Goal: Task Accomplishment & Management: Manage account settings

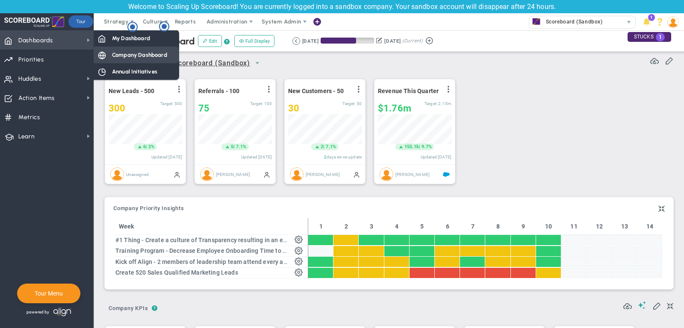
click at [163, 56] on span "Company Dashboard" at bounding box center [139, 55] width 55 height 8
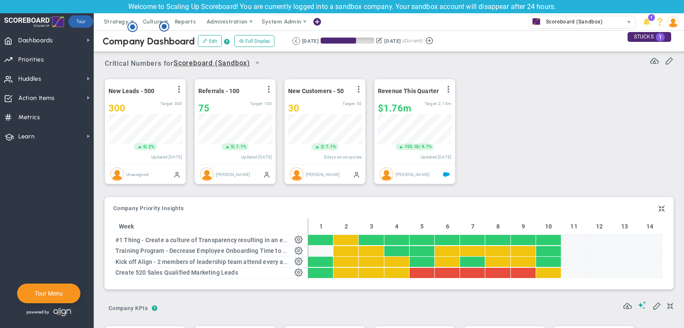
scroll to position [1, 0]
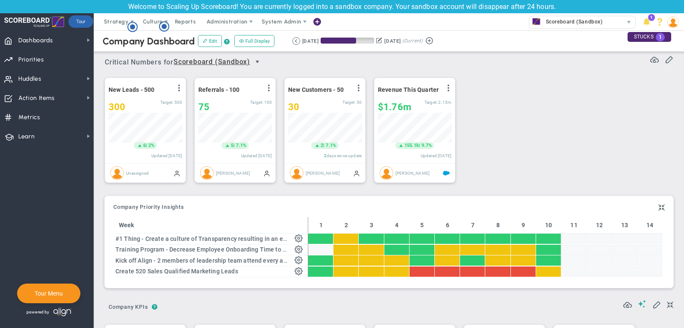
click at [257, 60] on span "select" at bounding box center [257, 62] width 7 height 7
click at [561, 128] on div "New Leads - 500 View Historical Graph Edit Make "No Change" Update Add Past Upd…" at bounding box center [385, 131] width 579 height 120
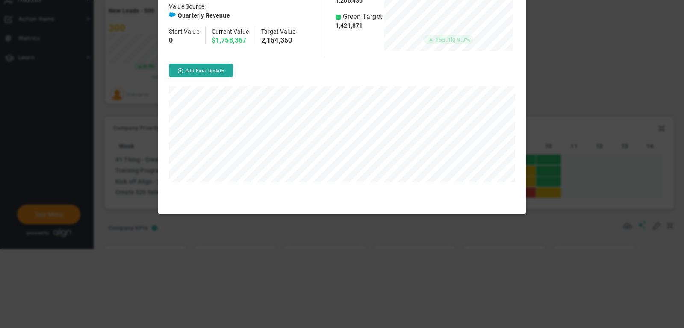
scroll to position [234, 368]
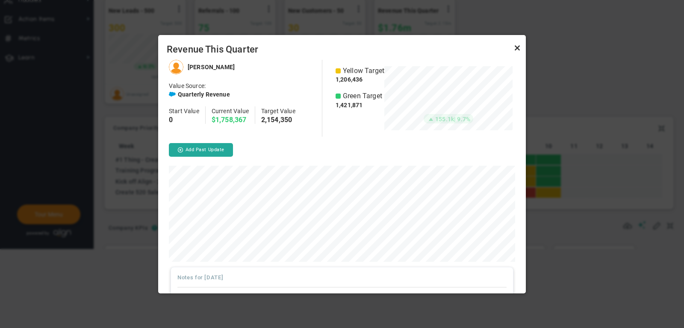
click at [517, 48] on link "Close" at bounding box center [517, 48] width 10 height 10
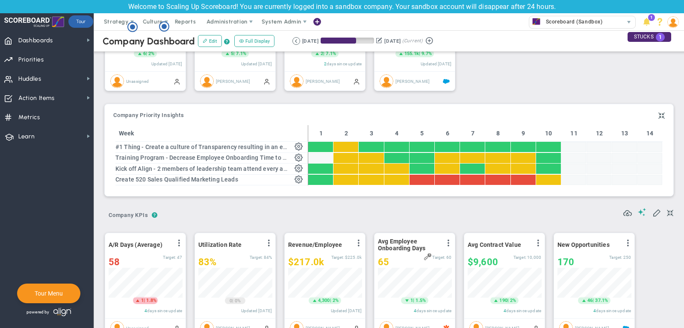
scroll to position [96, 0]
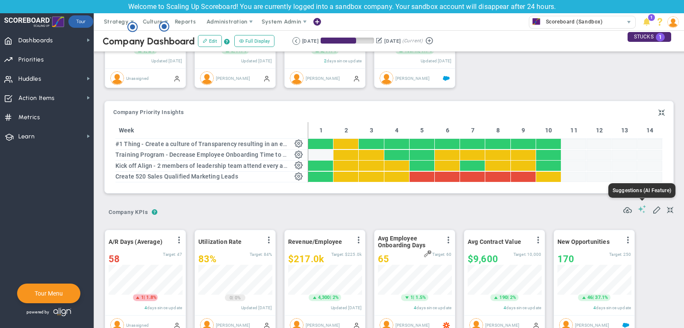
click at [644, 208] on span at bounding box center [642, 209] width 9 height 8
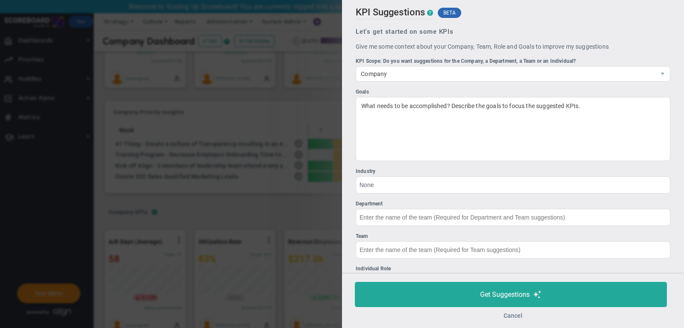
click at [510, 316] on button "Cancel" at bounding box center [513, 316] width 19 height 7
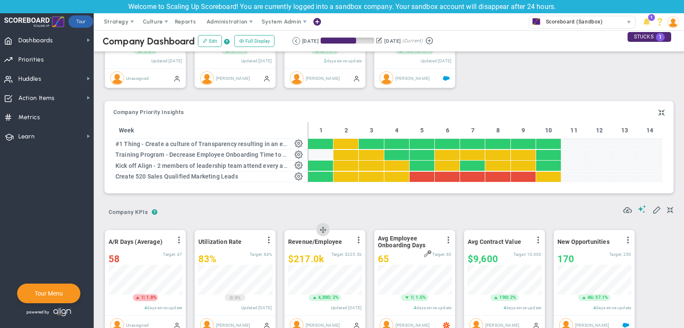
scroll to position [79, 0]
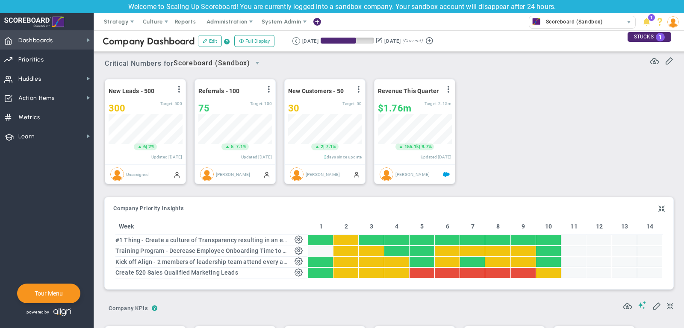
click at [62, 40] on span "Dashboards Dashboards" at bounding box center [47, 39] width 94 height 19
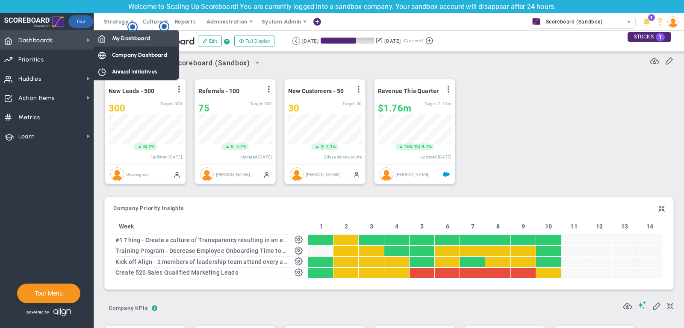
click at [134, 44] on div "My Dashboard" at bounding box center [137, 38] width 86 height 17
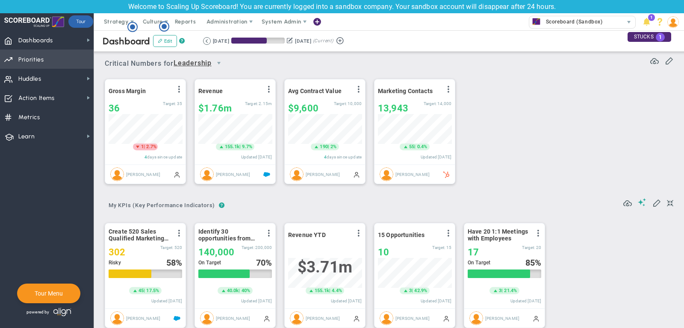
click at [41, 56] on span "Priorities" at bounding box center [31, 60] width 26 height 18
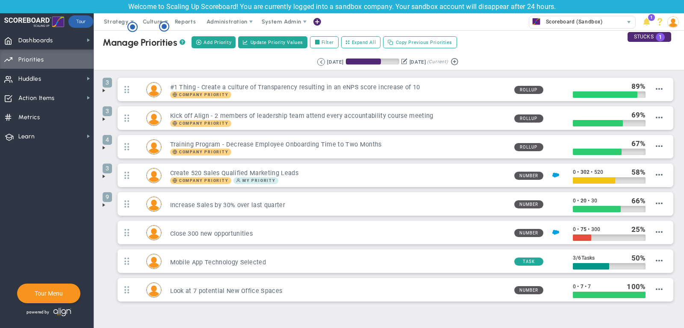
click at [105, 90] on span at bounding box center [103, 90] width 7 height 7
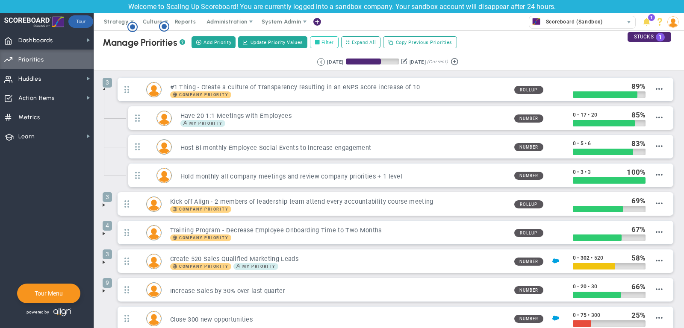
click at [331, 44] on label "Filter" at bounding box center [324, 42] width 29 height 12
click at [322, 44] on input "Filter" at bounding box center [319, 43] width 6 height 6
checkbox input "true"
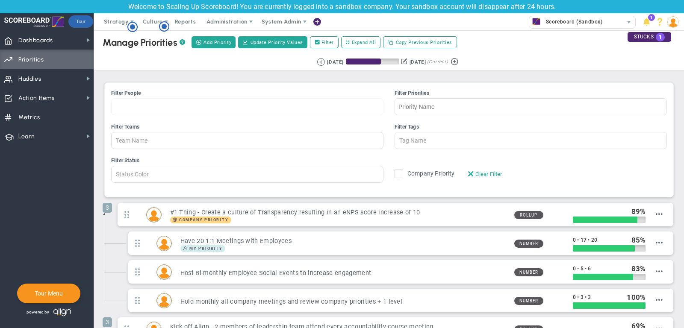
click at [152, 112] on div at bounding box center [247, 106] width 272 height 17
click at [152, 112] on input "Filter People [PERSON_NAME] [PERSON_NAME] [PERSON_NAME] [PERSON_NAME] [PERSON_N…" at bounding box center [141, 107] width 59 height 16
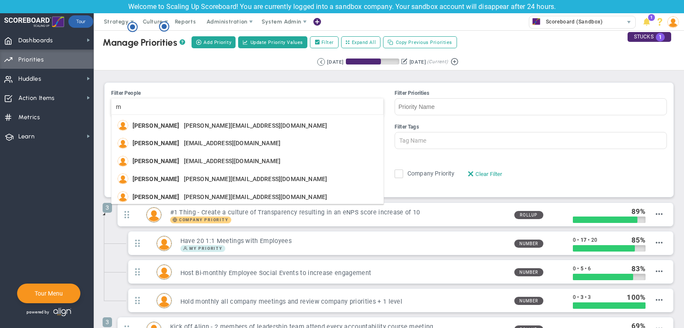
type input "ma"
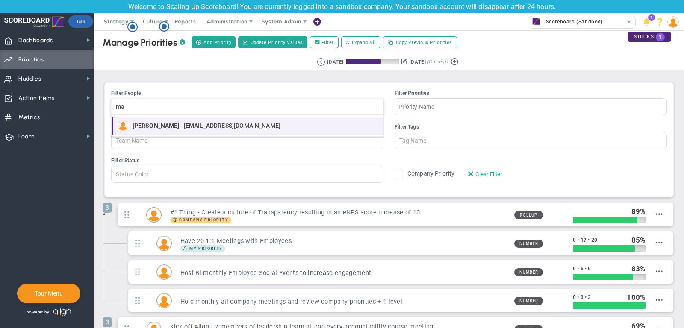
click at [162, 123] on span "[PERSON_NAME]" at bounding box center [156, 126] width 47 height 6
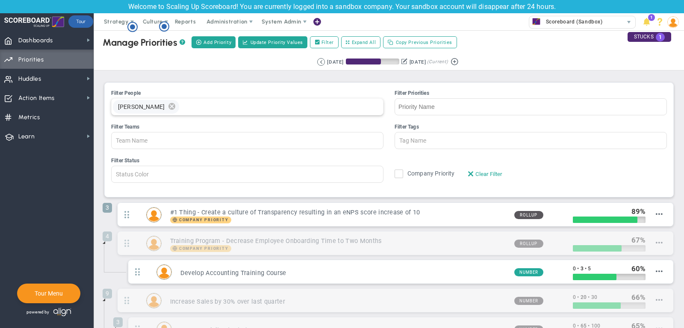
click at [167, 104] on span "delete" at bounding box center [171, 107] width 9 height 14
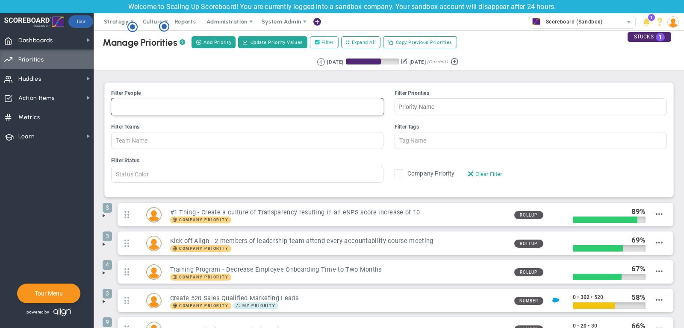
type input "Member Name"
click at [324, 43] on label "Filter" at bounding box center [324, 42] width 29 height 12
click at [322, 43] on input "Filter" at bounding box center [319, 43] width 6 height 6
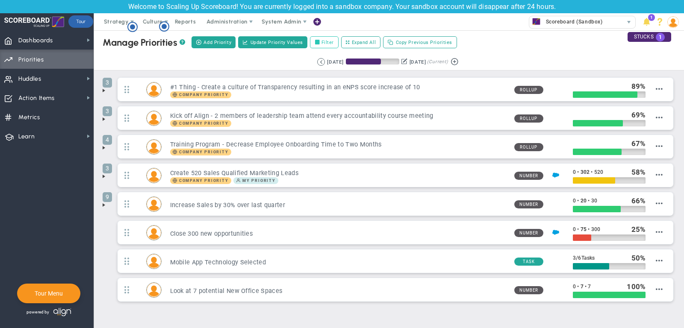
click at [328, 38] on label "Filter" at bounding box center [324, 42] width 29 height 12
click at [322, 40] on input "Filter" at bounding box center [319, 43] width 6 height 6
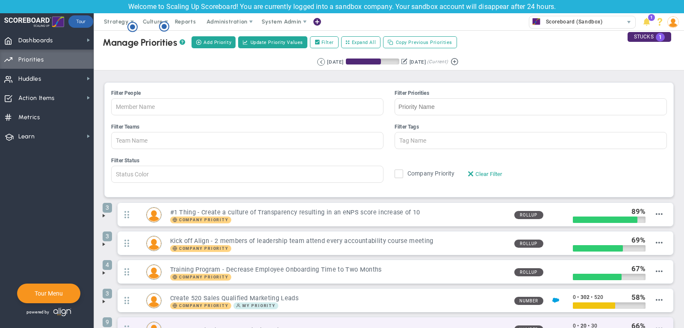
scroll to position [0, 0]
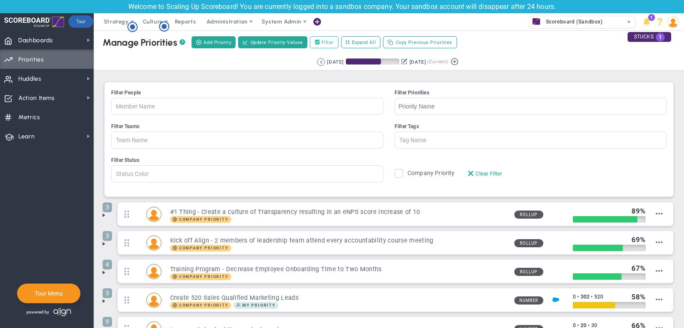
click at [327, 41] on label "Filter" at bounding box center [324, 42] width 29 height 12
click at [322, 41] on input "Filter" at bounding box center [319, 43] width 6 height 6
checkbox input "false"
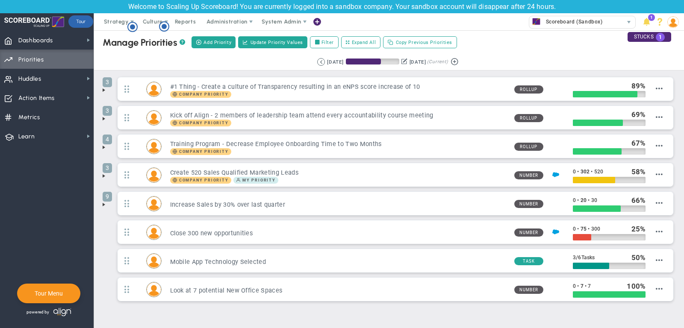
click at [103, 88] on span at bounding box center [103, 90] width 7 height 7
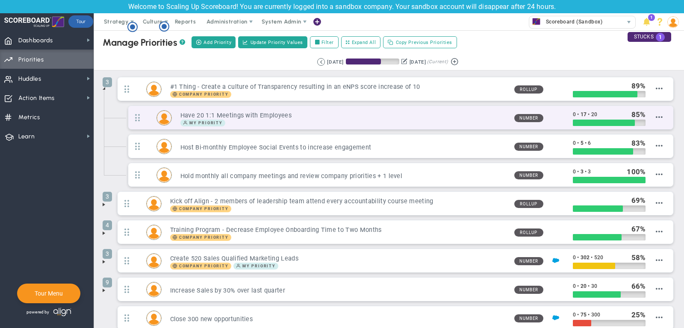
click at [244, 121] on div "My Priority" at bounding box center [343, 123] width 327 height 7
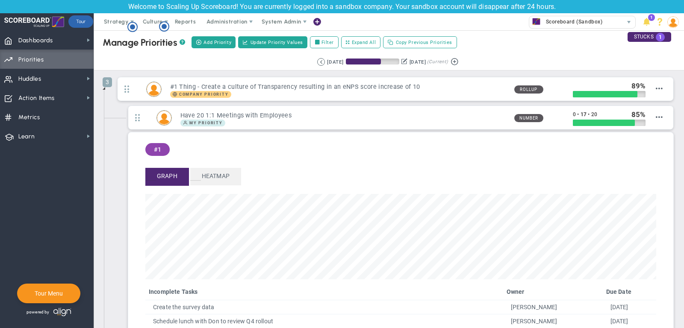
scroll to position [41, 0]
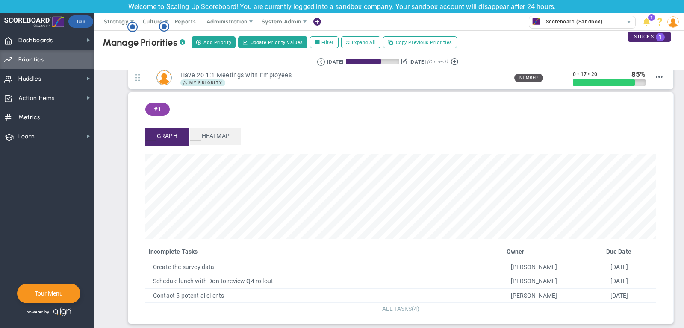
click at [412, 306] on span "(4)" at bounding box center [416, 309] width 8 height 7
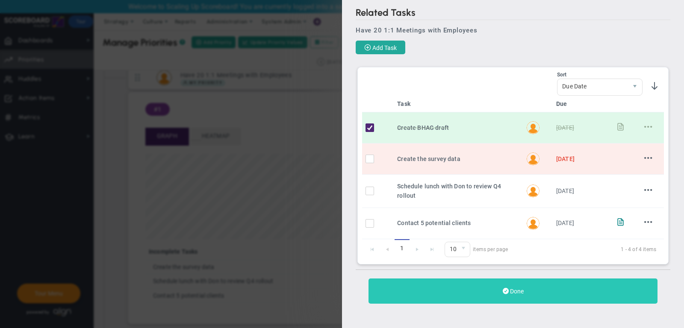
click at [582, 286] on button "Done" at bounding box center [513, 291] width 289 height 25
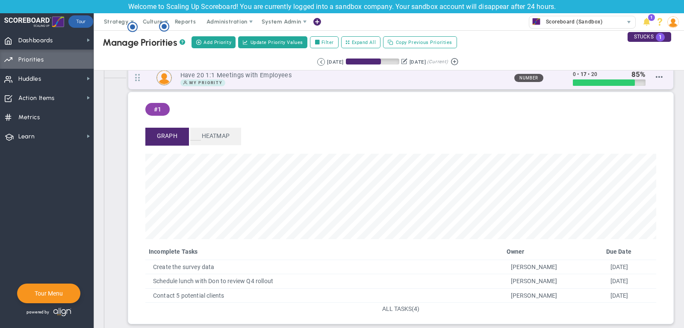
click at [496, 81] on div "My Priority" at bounding box center [343, 83] width 327 height 7
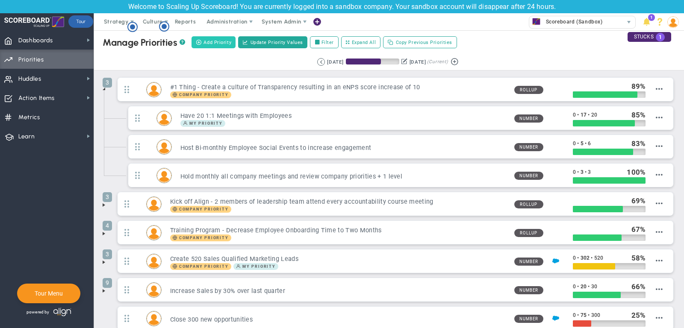
click at [219, 40] on span "Add Priority" at bounding box center [218, 42] width 28 height 7
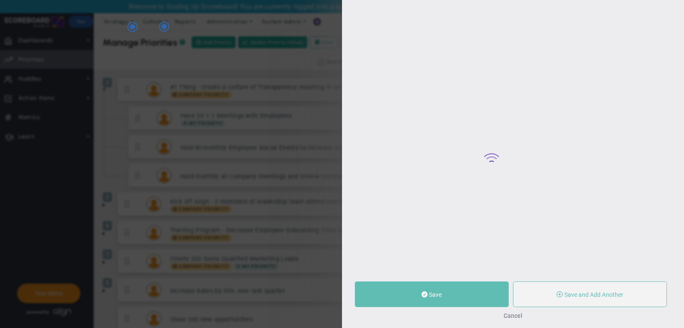
type input "0"
radio input "true"
type input "[PERSON_NAME]"
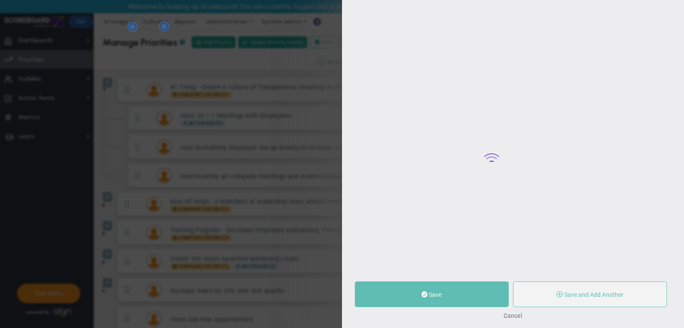
type input "0"
radio input "true"
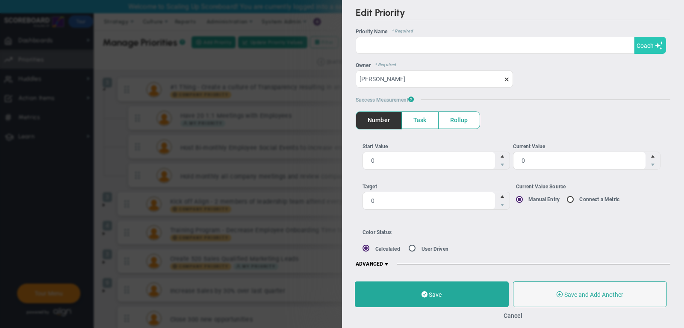
click at [647, 49] on button "Coach" at bounding box center [651, 45] width 32 height 17
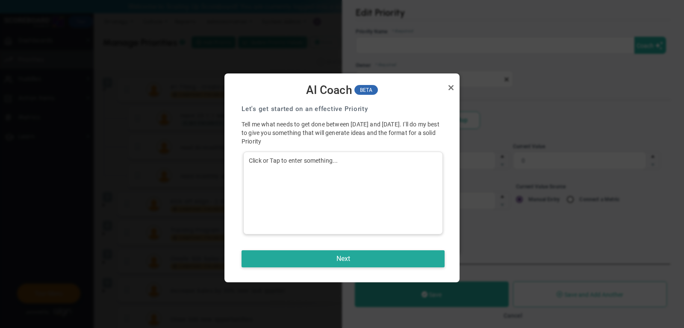
click at [394, 181] on div "Click or Tap to enter something..." at bounding box center [343, 193] width 200 height 83
click at [377, 257] on button "Next" at bounding box center [343, 259] width 203 height 17
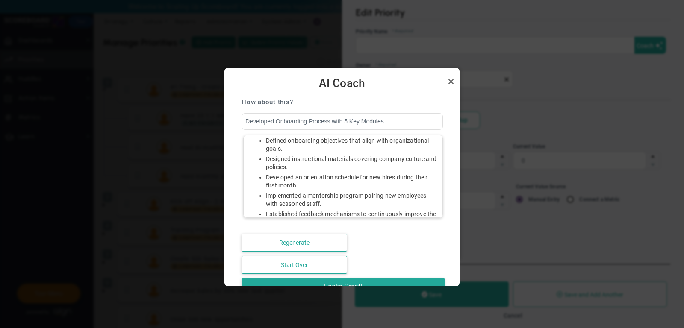
scroll to position [40, 0]
click at [301, 241] on button "Regenerate" at bounding box center [295, 243] width 106 height 18
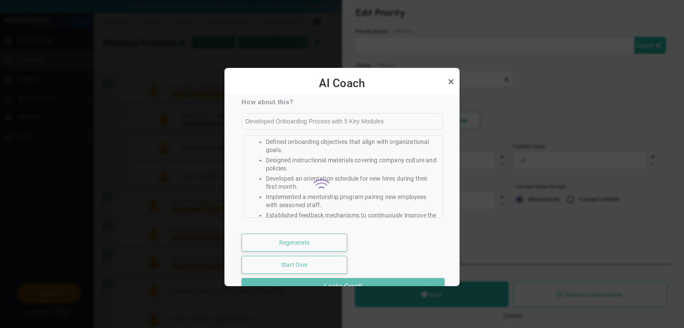
type input "Completed onboarding process with 100% documentation for new employees"
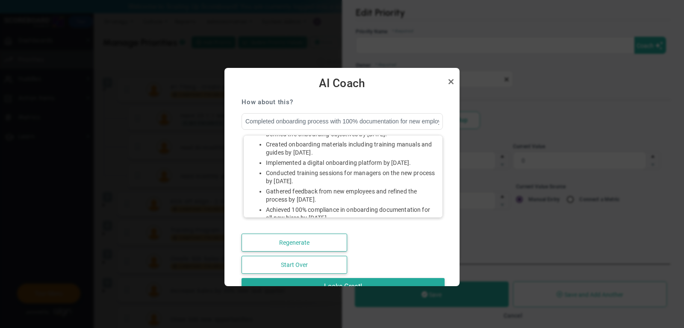
scroll to position [0, 0]
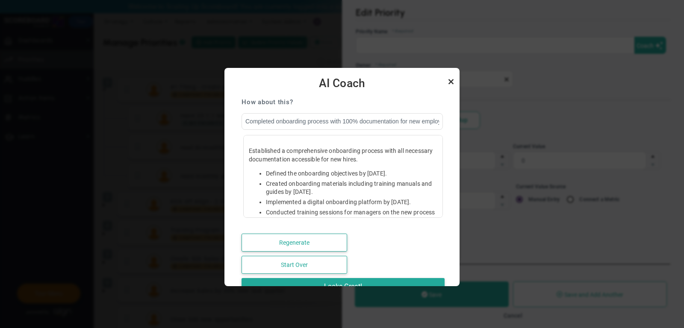
click at [450, 83] on link "Close" at bounding box center [451, 82] width 10 height 10
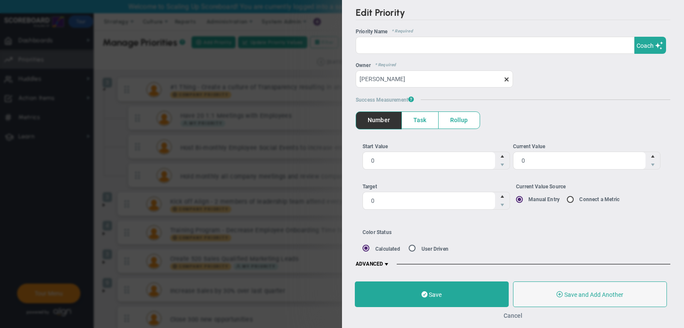
click at [517, 317] on button "Cancel" at bounding box center [513, 316] width 19 height 7
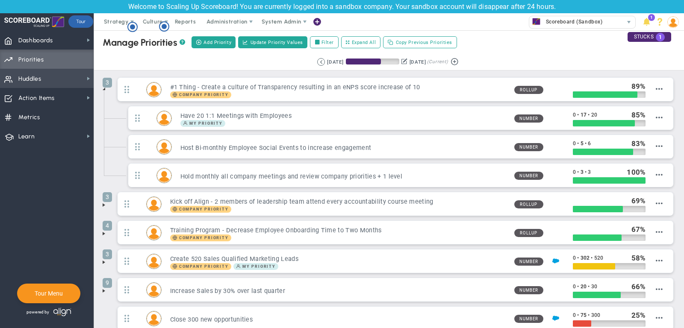
click at [53, 80] on span "Huddles Huddles" at bounding box center [47, 78] width 94 height 19
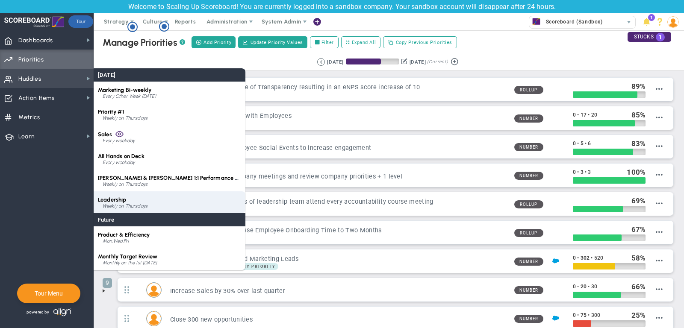
click at [130, 197] on div "Leadership Weekly on Thursdays" at bounding box center [170, 203] width 152 height 22
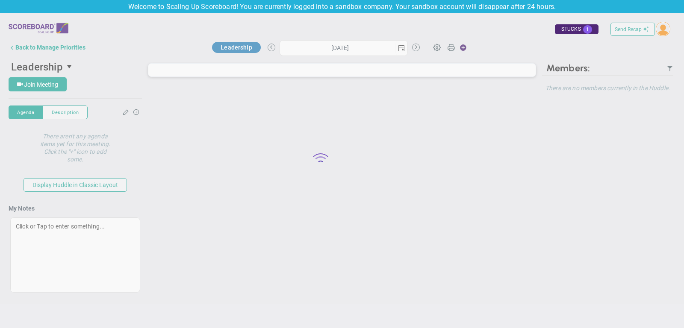
type input "[DATE]"
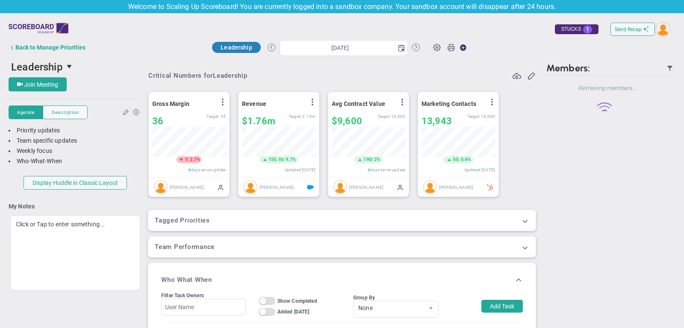
scroll to position [30, 74]
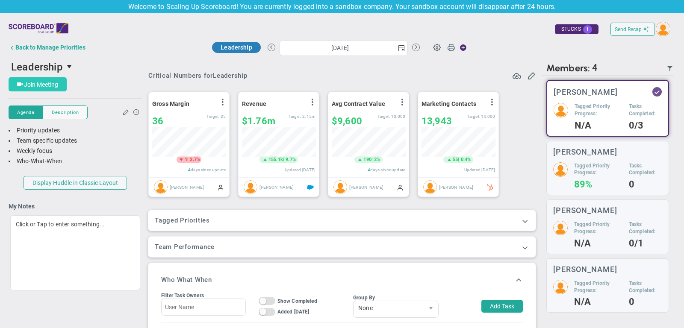
click at [46, 83] on span "Join Meeting" at bounding box center [41, 84] width 34 height 7
click at [524, 222] on span at bounding box center [525, 221] width 9 height 9
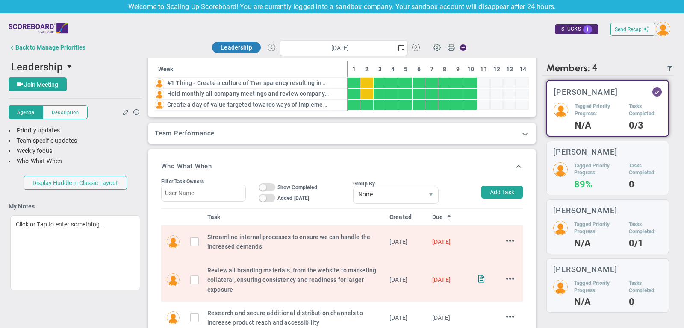
scroll to position [186, 0]
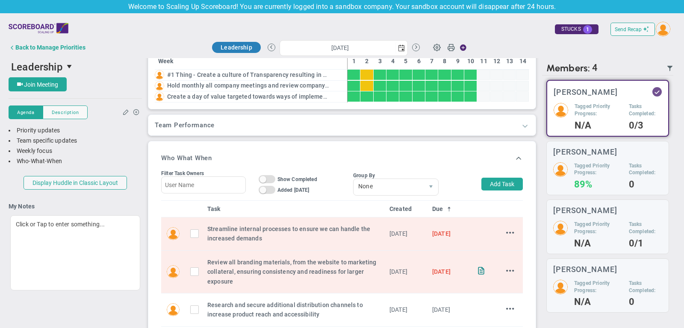
click at [523, 126] on span at bounding box center [525, 125] width 9 height 9
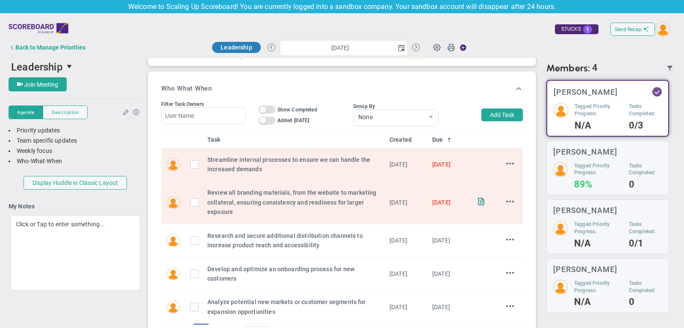
scroll to position [364, 0]
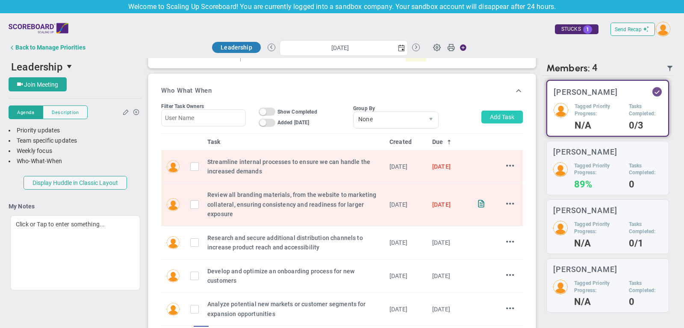
click at [506, 111] on button "Add Task" at bounding box center [501, 117] width 41 height 13
type input "[PERSON_NAME]"
type input "[DATE]"
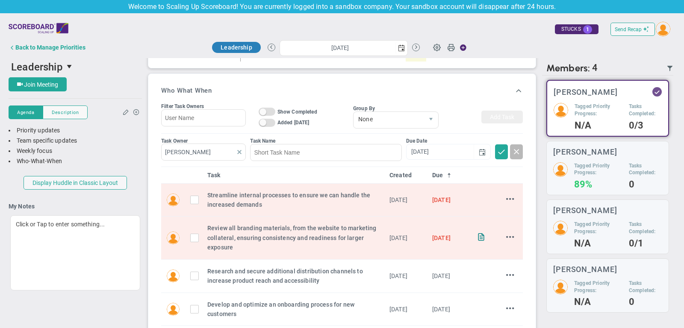
click at [241, 149] on span at bounding box center [239, 152] width 7 height 7
click at [199, 151] on input "text" at bounding box center [203, 152] width 85 height 17
click at [194, 164] on div "[PERSON_NAME]" at bounding box center [208, 169] width 51 height 11
type input "[PERSON_NAME]"
click at [312, 152] on input at bounding box center [325, 152] width 151 height 17
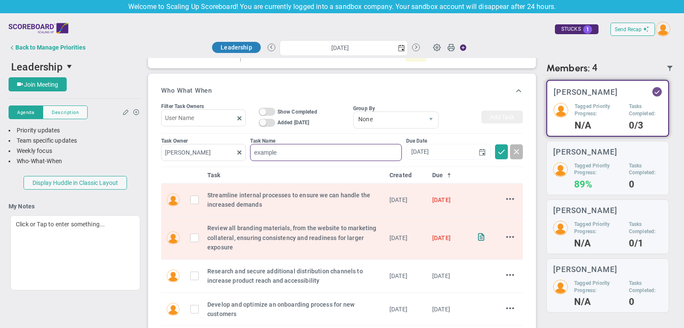
type input "example"
click at [380, 134] on div "Task Owner [PERSON_NAME] Task Name example Due Date [DATE]" at bounding box center [342, 150] width 362 height 33
click at [499, 150] on span at bounding box center [501, 151] width 9 height 9
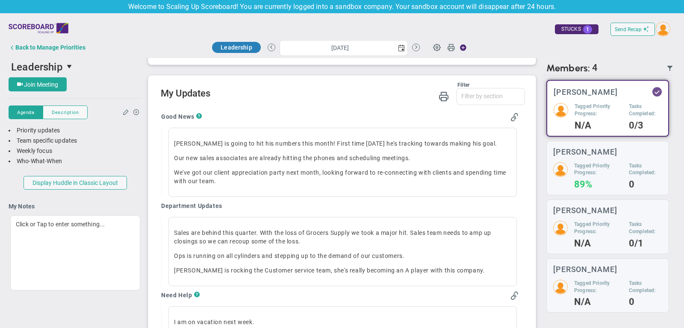
scroll to position [653, 0]
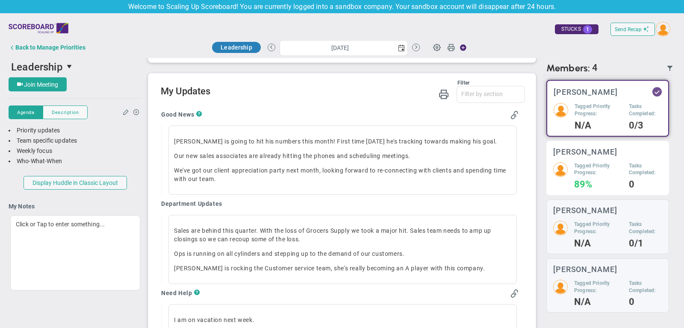
click at [595, 163] on h5 "Tagged Priority Progress:" at bounding box center [598, 169] width 48 height 15
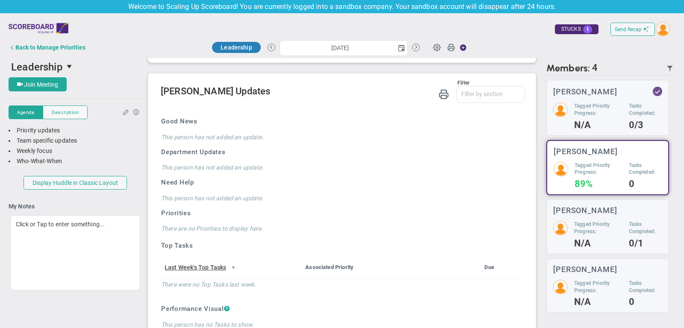
scroll to position [15, 0]
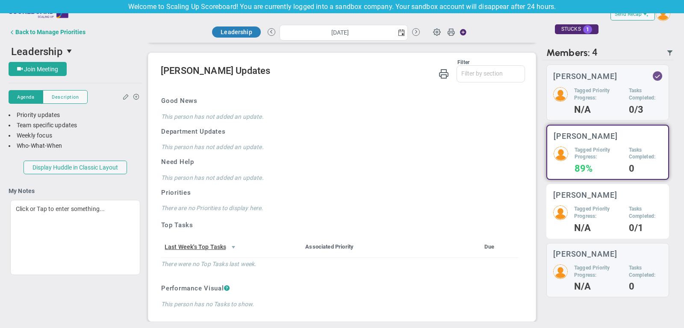
click at [593, 206] on h5 "Tagged Priority Progress:" at bounding box center [598, 213] width 48 height 15
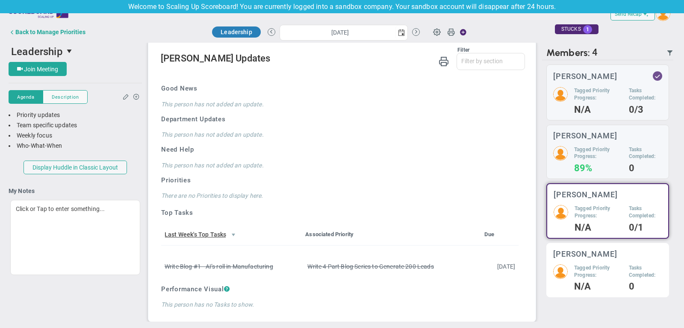
click at [587, 259] on div "[PERSON_NAME] Tagged Priority Progress: N/A Tasks Completed: 0" at bounding box center [607, 270] width 123 height 55
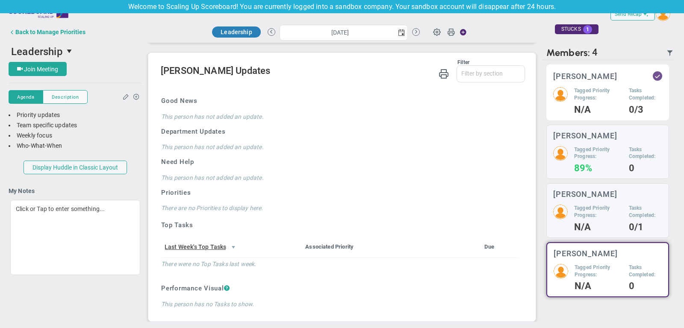
click at [589, 99] on h5 "Tagged Priority Progress:" at bounding box center [598, 94] width 48 height 15
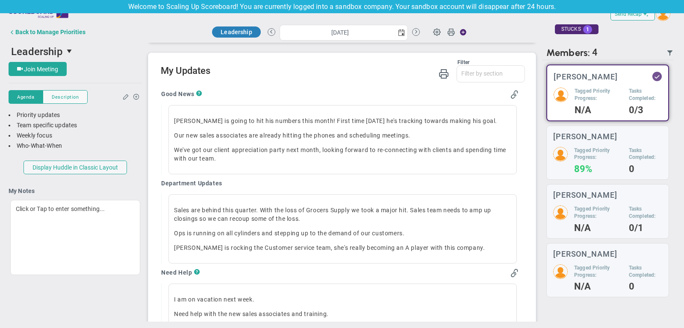
scroll to position [670, 0]
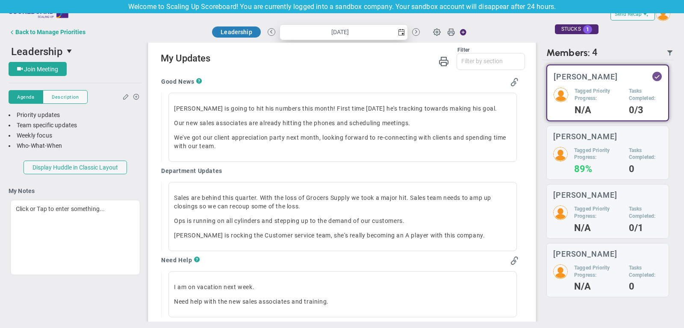
click at [406, 35] on span "select" at bounding box center [402, 32] width 12 height 15
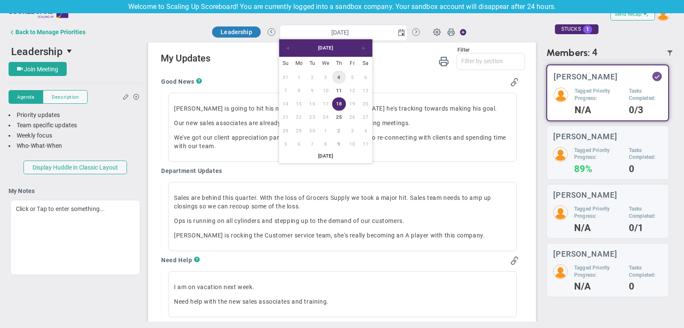
click at [341, 77] on link "4" at bounding box center [338, 77] width 13 height 13
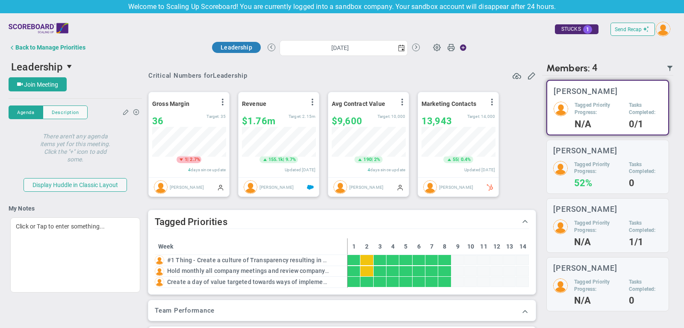
scroll to position [427587, 427543]
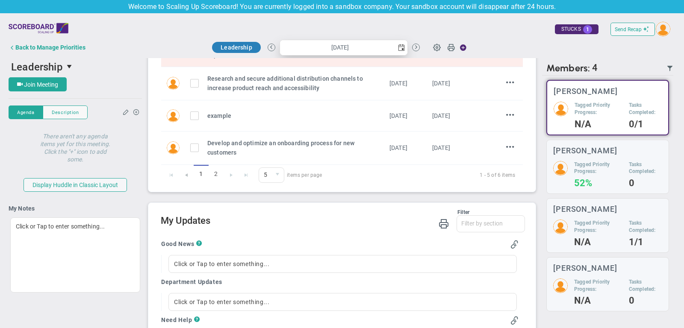
click at [402, 44] on span "select" at bounding box center [401, 47] width 7 height 7
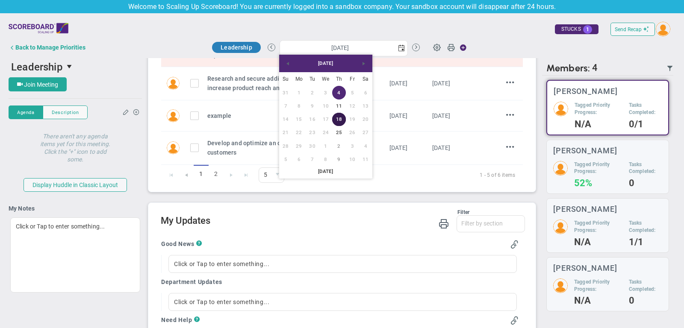
click at [339, 121] on link "18" at bounding box center [338, 119] width 13 height 13
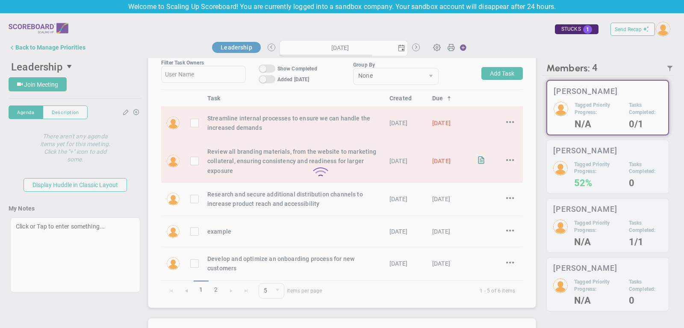
scroll to position [293, 0]
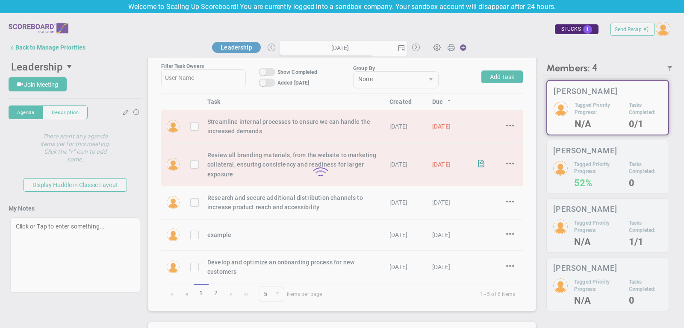
type input "[DATE]"
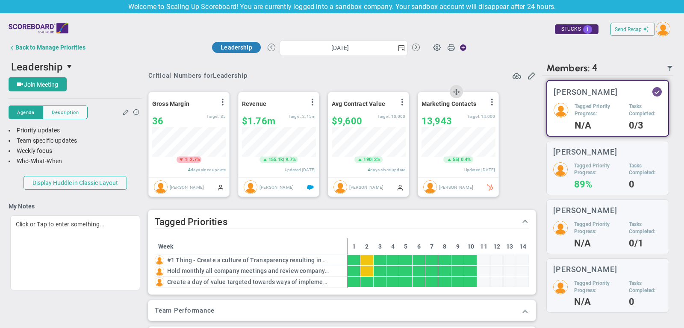
scroll to position [30, 74]
click at [646, 30] on span at bounding box center [646, 29] width 6 height 6
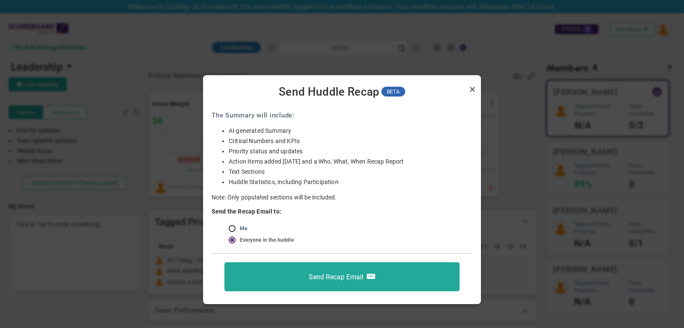
click at [233, 227] on input "radio" at bounding box center [235, 229] width 9 height 7
radio input "true"
click at [473, 89] on link "Close" at bounding box center [472, 89] width 10 height 10
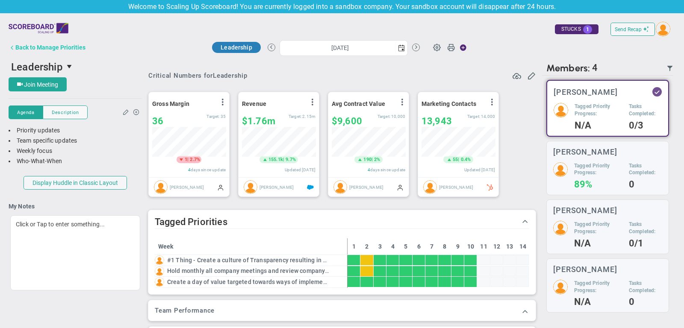
click at [50, 46] on div "Back to Manage Priorities" at bounding box center [50, 47] width 70 height 7
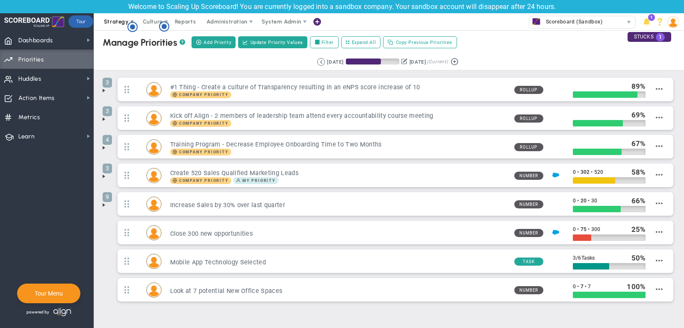
click at [110, 19] on span "Strategy" at bounding box center [116, 21] width 25 height 6
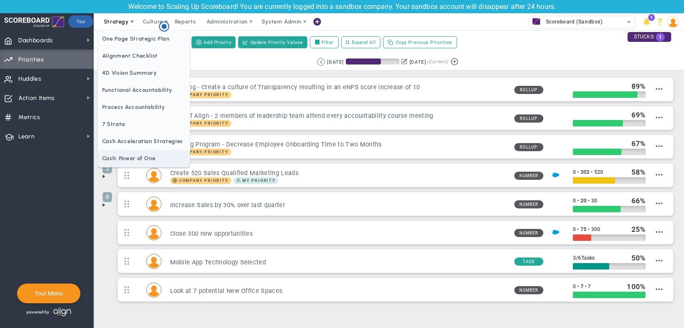
click at [115, 154] on span "Cash: Power of One" at bounding box center [144, 158] width 92 height 17
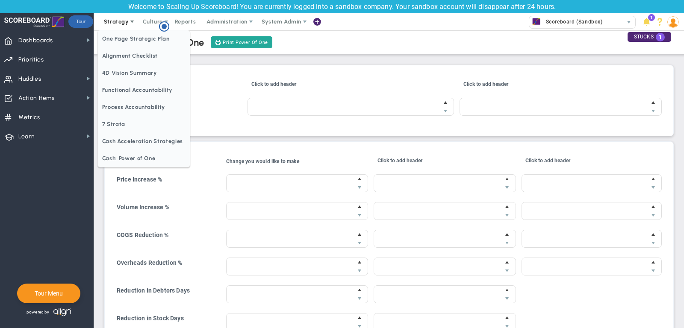
type input "$20,000.00"
type input "$10,000.00"
type input "20 %"
type input "$20.00"
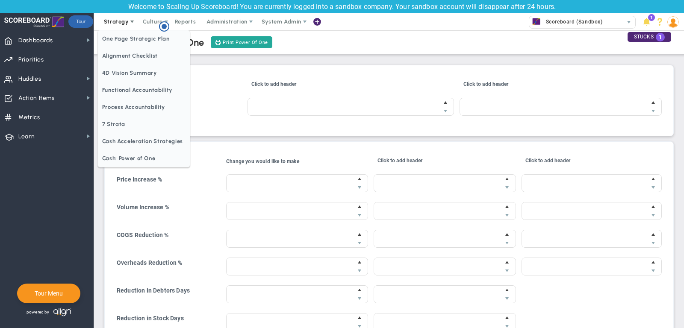
type input "-10 %"
type input "$0.00"
type input "$8,000.00"
type input "-10 %"
type input "$0.00"
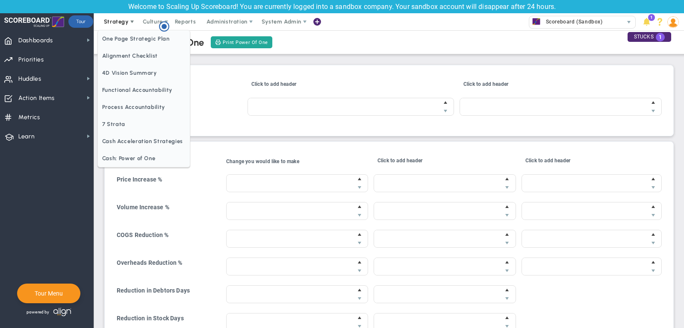
type input "$5,000.00"
type input "0 %"
type input "$0.00"
type input "8 days"
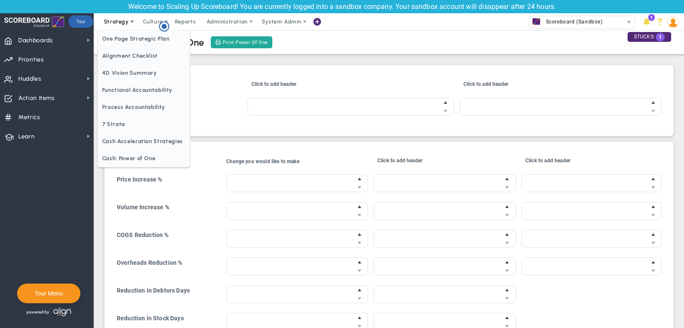
type input "$41,300.00"
type input "1 days"
type input "$0.00"
type input "6 days"
type input "$46,600.00"
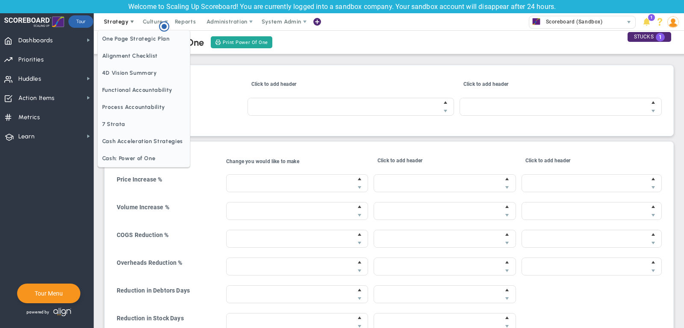
type input "$87,920.00"
type input "$13,020.00"
type input "$107,920.00"
type input "$14,920.00"
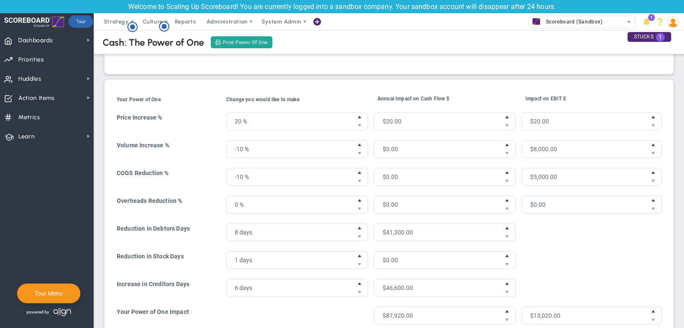
scroll to position [60, 0]
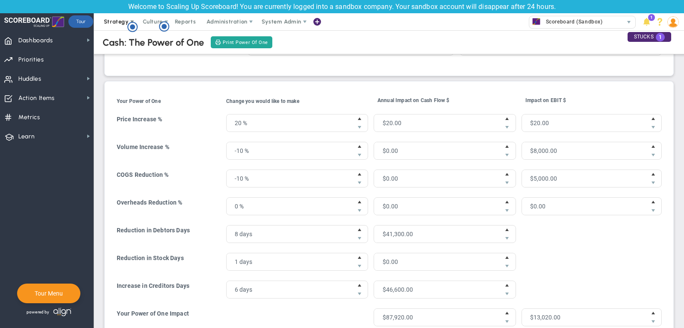
click at [112, 22] on span "Strategy" at bounding box center [116, 21] width 25 height 6
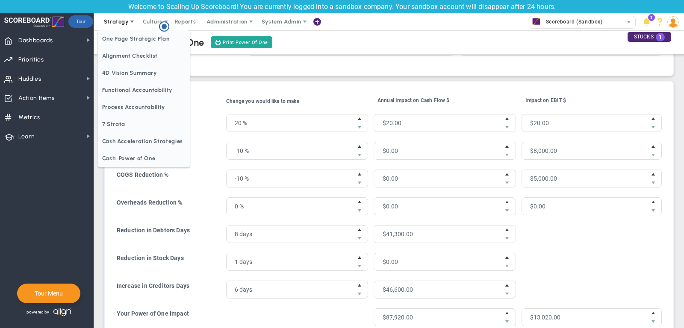
scroll to position [0, 0]
click at [122, 42] on span "One Page Strategic Plan" at bounding box center [144, 38] width 92 height 17
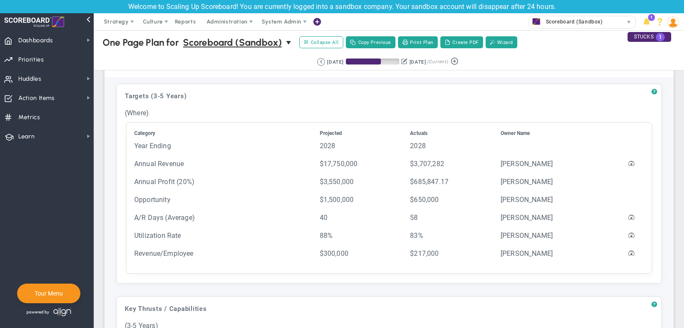
scroll to position [258, 0]
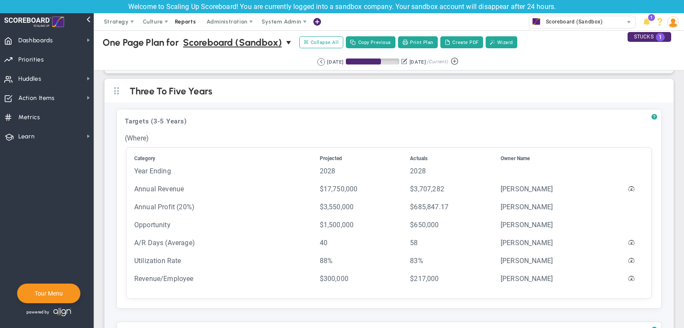
click at [188, 22] on span "Reports" at bounding box center [186, 21] width 30 height 17
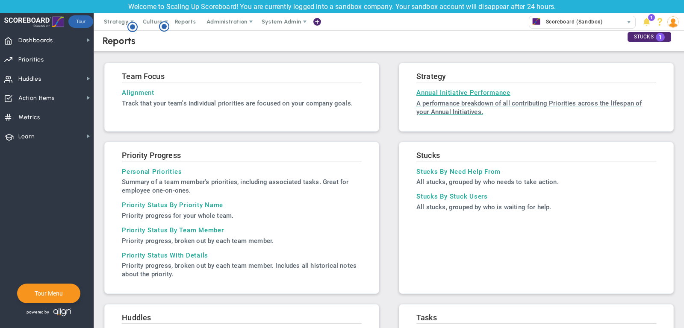
click at [478, 99] on p "A performance breakdown of all contributing Priorities across the lifespan of y…" at bounding box center [536, 107] width 240 height 17
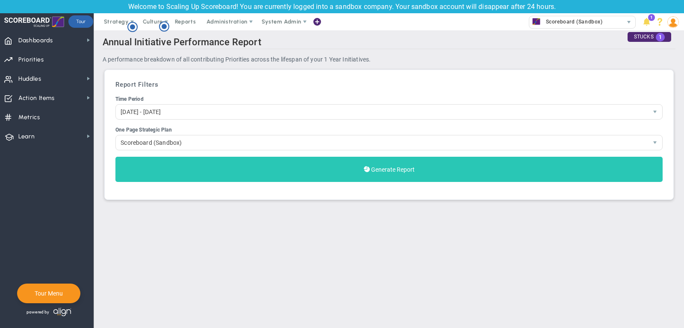
click at [386, 157] on button "Generate Report" at bounding box center [388, 169] width 547 height 25
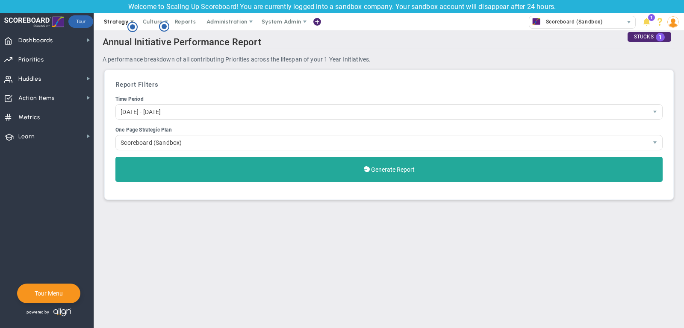
click at [120, 24] on span "Strategy" at bounding box center [116, 21] width 25 height 6
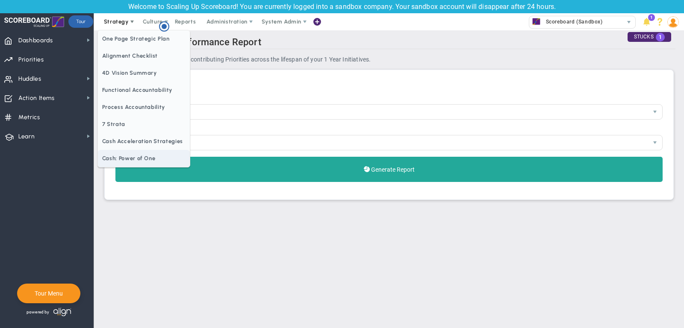
click at [113, 161] on span "Cash: Power of One" at bounding box center [144, 158] width 92 height 17
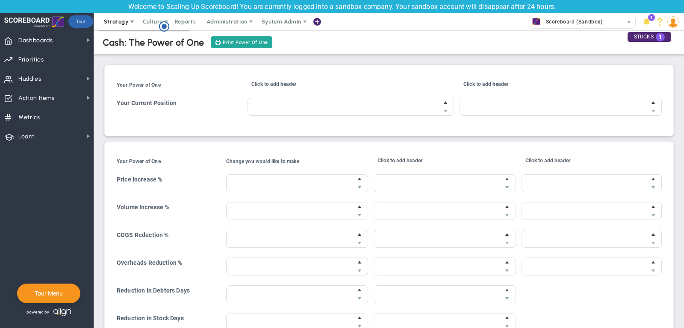
type input "$20,000.00"
type input "$10,000.00"
type input "20 %"
type input "$20.00"
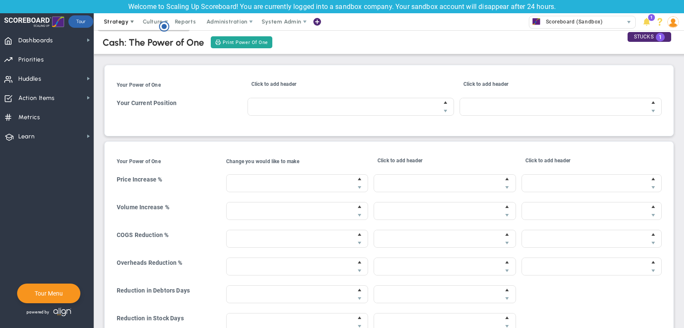
type input "-10 %"
type input "$0.00"
type input "$8,000.00"
type input "-10 %"
type input "$0.00"
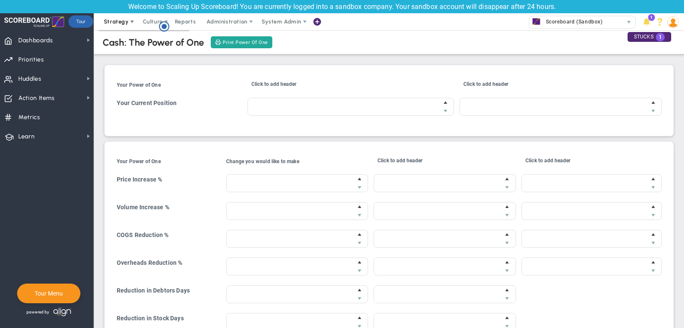
type input "$5,000.00"
type input "0 %"
type input "$0.00"
type input "8 days"
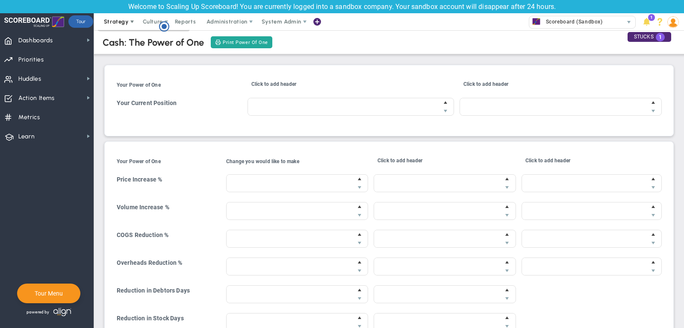
type input "$41,300.00"
type input "1 days"
type input "$0.00"
type input "6 days"
type input "$46,600.00"
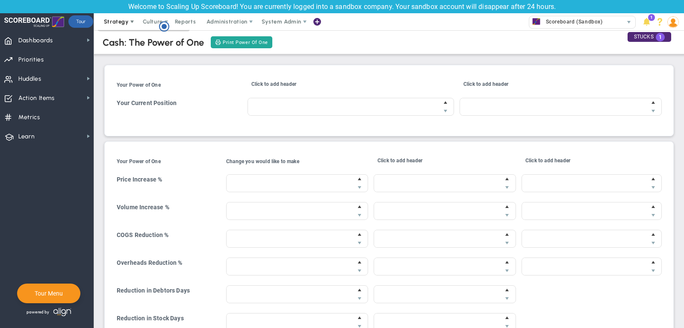
type input "$87,920.00"
type input "$13,020.00"
type input "$107,920.00"
type input "$14,920.00"
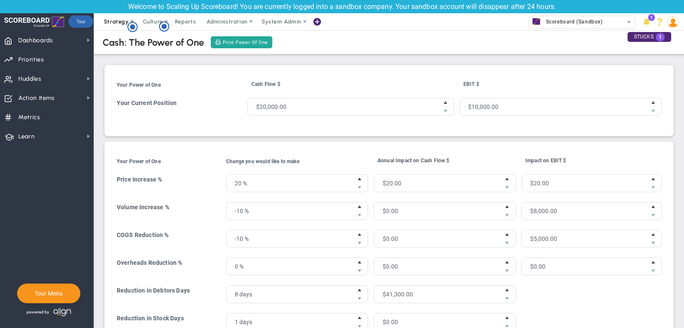
click at [121, 21] on span "Strategy" at bounding box center [116, 21] width 25 height 6
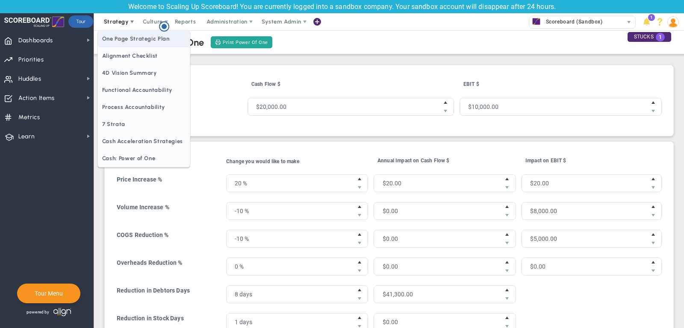
click at [121, 40] on span "One Page Strategic Plan" at bounding box center [144, 38] width 92 height 17
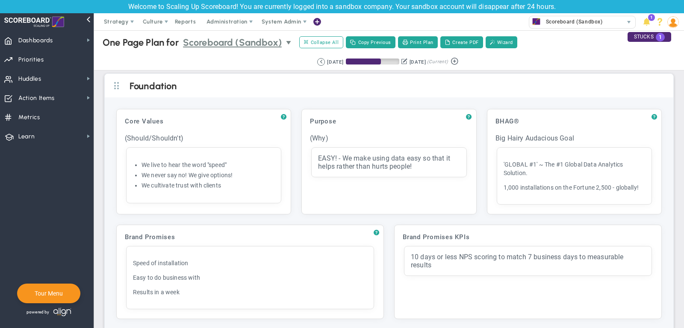
click at [271, 46] on span "Scoreboard (Sandbox)" at bounding box center [232, 42] width 99 height 15
click at [111, 22] on span "Strategy" at bounding box center [116, 21] width 25 height 6
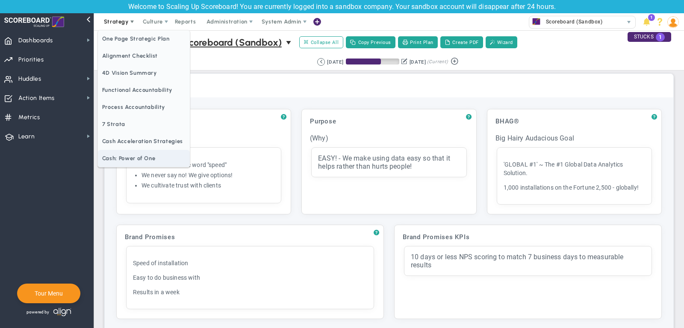
click at [118, 156] on span "Cash: Power of One" at bounding box center [144, 158] width 92 height 17
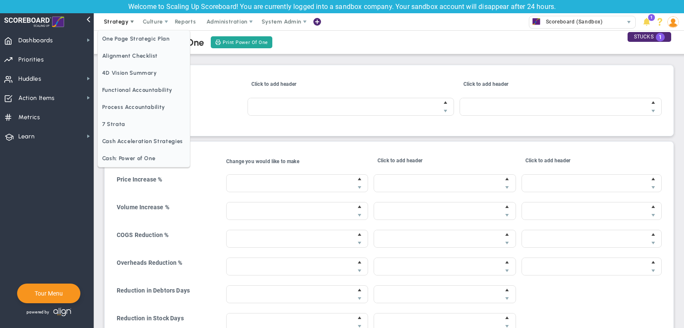
type input "$20,000.00"
type input "$10,000.00"
type input "20 %"
type input "$20.00"
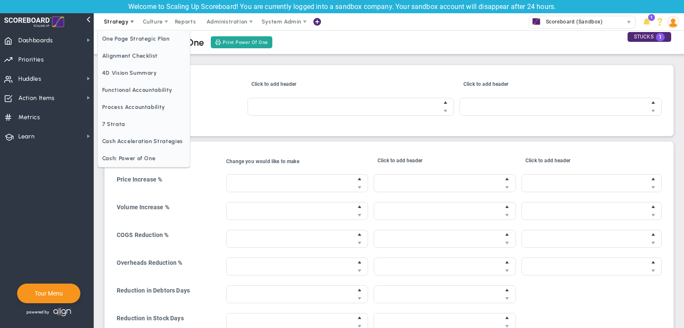
type input "-10 %"
type input "$0.00"
type input "$8,000.00"
type input "-10 %"
type input "$0.00"
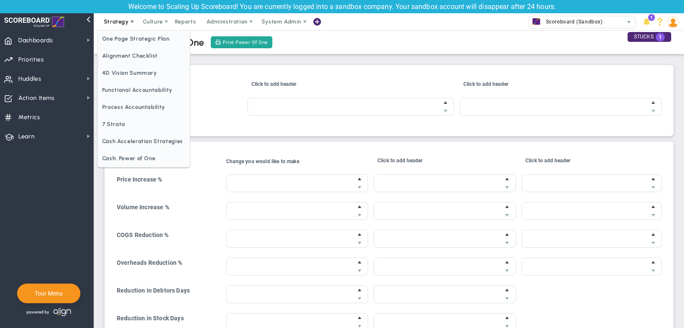
type input "$5,000.00"
type input "0 %"
type input "$0.00"
type input "8 days"
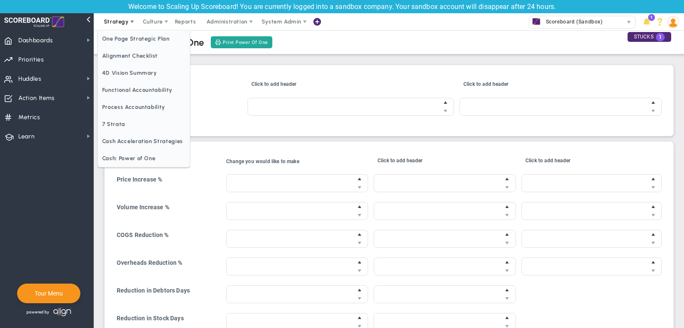
type input "$41,300.00"
type input "1 days"
type input "$0.00"
type input "6 days"
type input "$46,600.00"
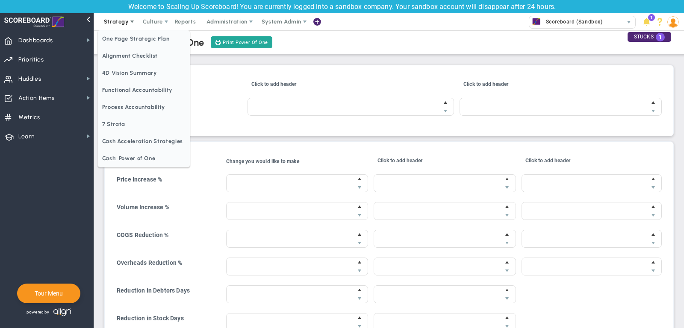
type input "$87,920.00"
type input "$13,020.00"
type input "$107,920.00"
type input "$14,920.00"
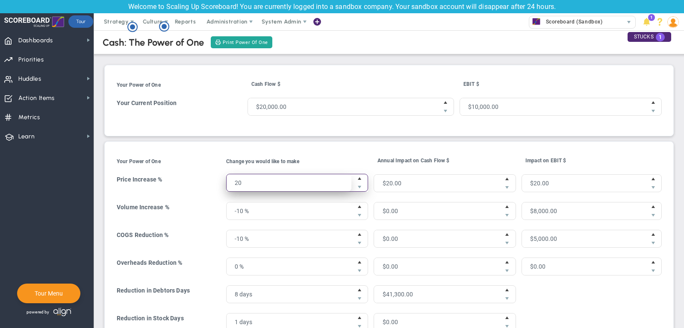
click at [345, 180] on span "20 % 20" at bounding box center [297, 183] width 142 height 18
type input "21 %"
type input "21"
click at [363, 176] on span "Increase value" at bounding box center [359, 178] width 7 height 9
type input "20 %"
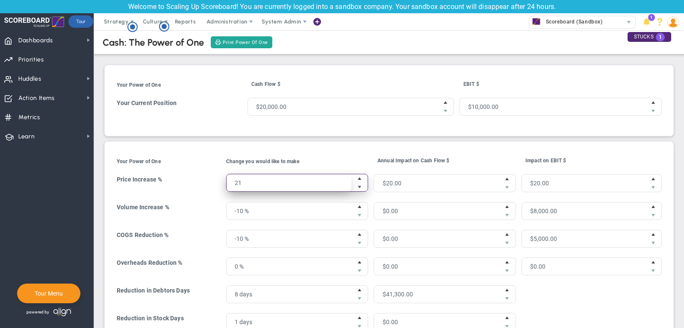
type input "20"
click at [363, 183] on span "Decrease value" at bounding box center [359, 187] width 7 height 9
click at [224, 161] on th "Your Power of One" at bounding box center [170, 164] width 109 height 20
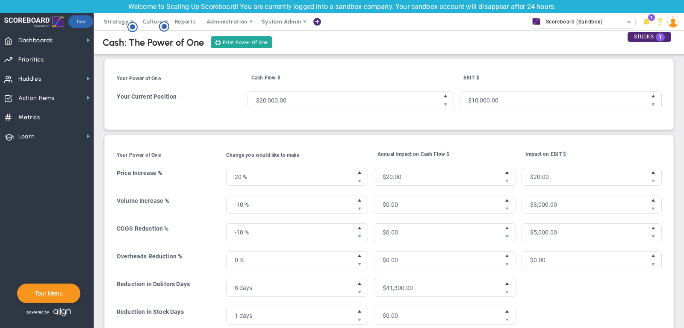
scroll to position [26, 0]
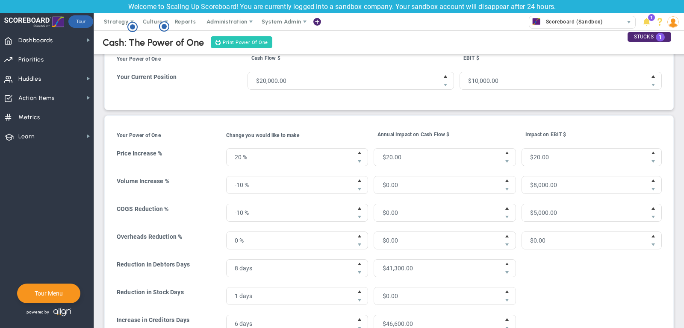
click at [239, 41] on span "Print Power Of One" at bounding box center [245, 42] width 45 height 7
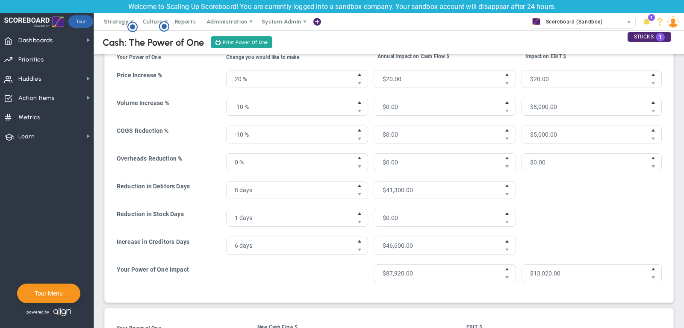
scroll to position [0, 0]
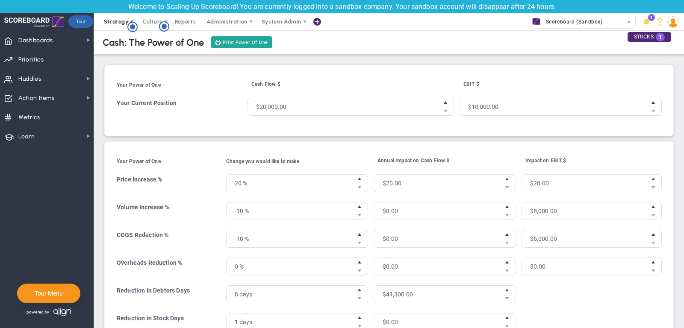
click at [107, 21] on span "Strategy" at bounding box center [116, 21] width 25 height 6
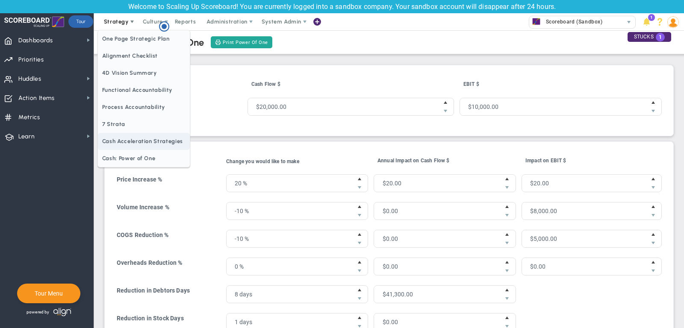
click at [127, 141] on span "Cash Acceleration Strategies" at bounding box center [144, 141] width 92 height 17
